Goal: Find specific page/section: Find specific page/section

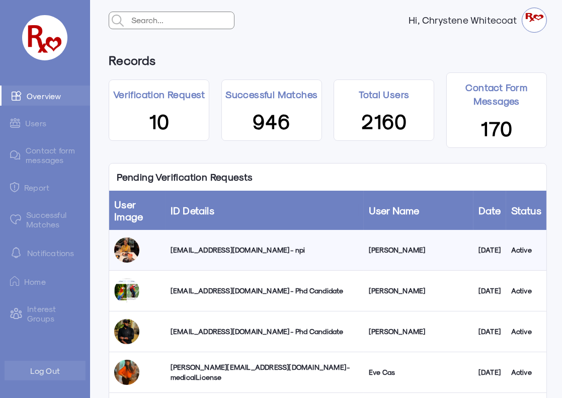
click at [38, 218] on link "Successful Matches" at bounding box center [45, 219] width 90 height 29
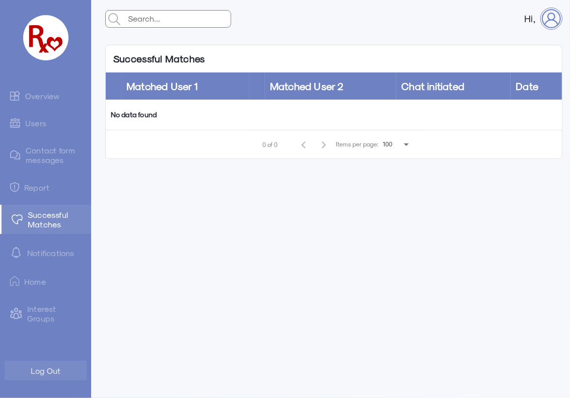
click at [42, 93] on link "Overview" at bounding box center [45, 96] width 91 height 20
